Goal: Task Accomplishment & Management: Manage account settings

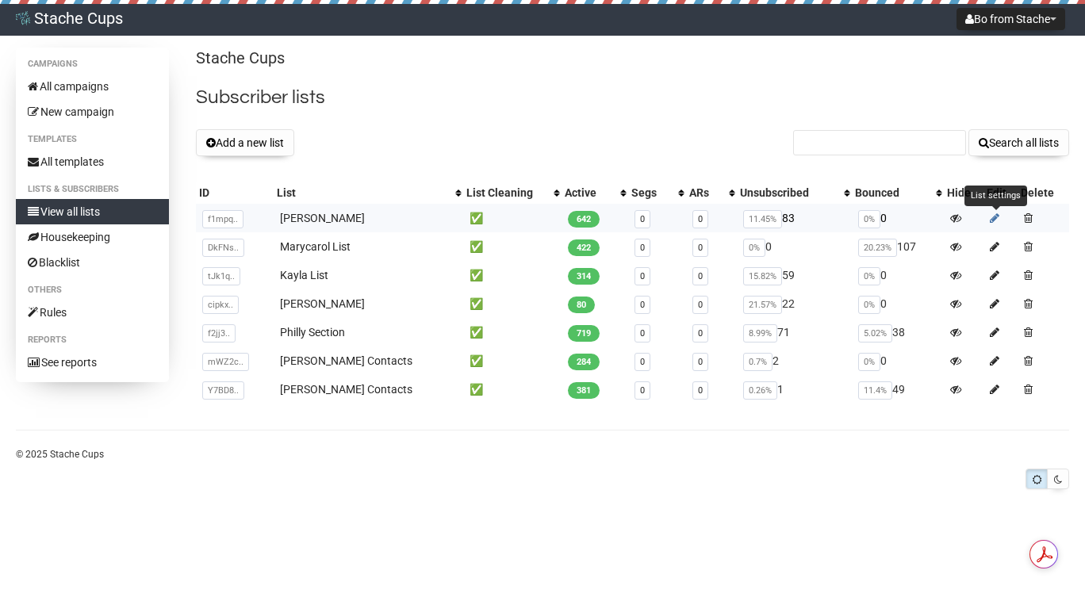
click at [994, 216] on icon at bounding box center [995, 218] width 10 height 11
click at [991, 248] on icon at bounding box center [995, 246] width 10 height 11
click at [993, 278] on icon at bounding box center [995, 275] width 10 height 11
click at [994, 304] on icon at bounding box center [995, 303] width 10 height 11
click at [991, 331] on icon at bounding box center [995, 332] width 10 height 11
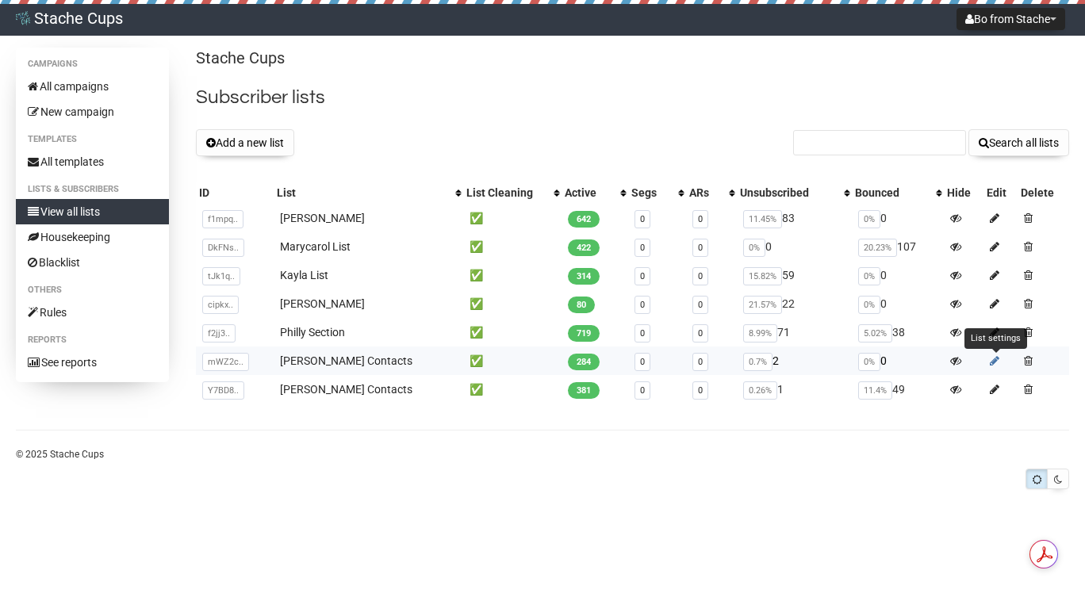
click at [993, 365] on icon at bounding box center [995, 360] width 10 height 11
click at [991, 394] on icon at bounding box center [995, 389] width 10 height 11
